Goal: Transaction & Acquisition: Book appointment/travel/reservation

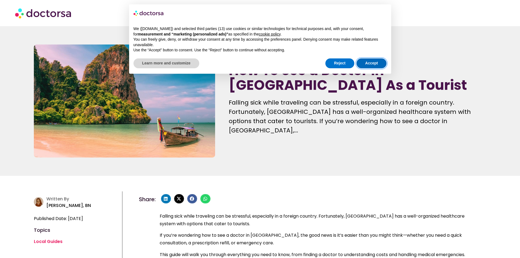
click at [374, 64] on button "Accept" at bounding box center [372, 63] width 30 height 10
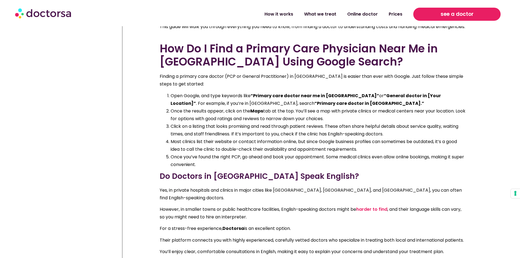
scroll to position [230, 0]
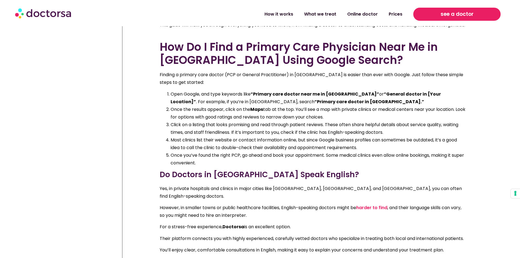
click at [452, 14] on span "see a doctor" at bounding box center [457, 14] width 33 height 9
